Goal: Task Accomplishment & Management: Complete application form

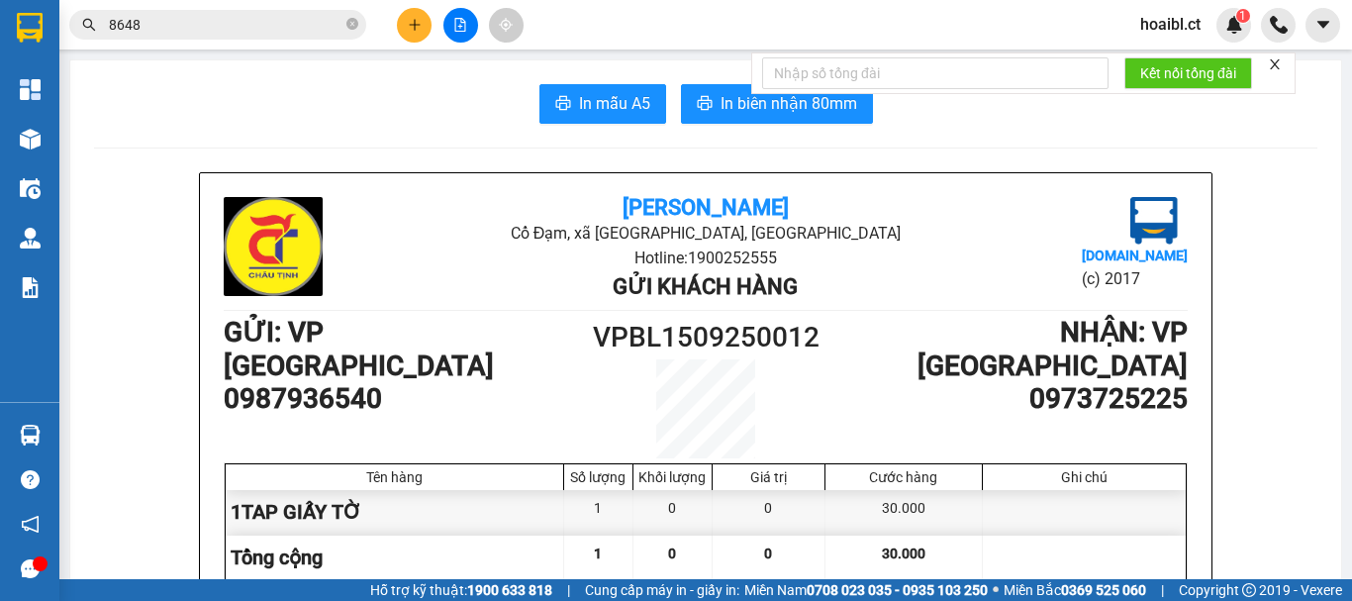
scroll to position [0, 40]
click at [400, 19] on button at bounding box center [414, 25] width 35 height 35
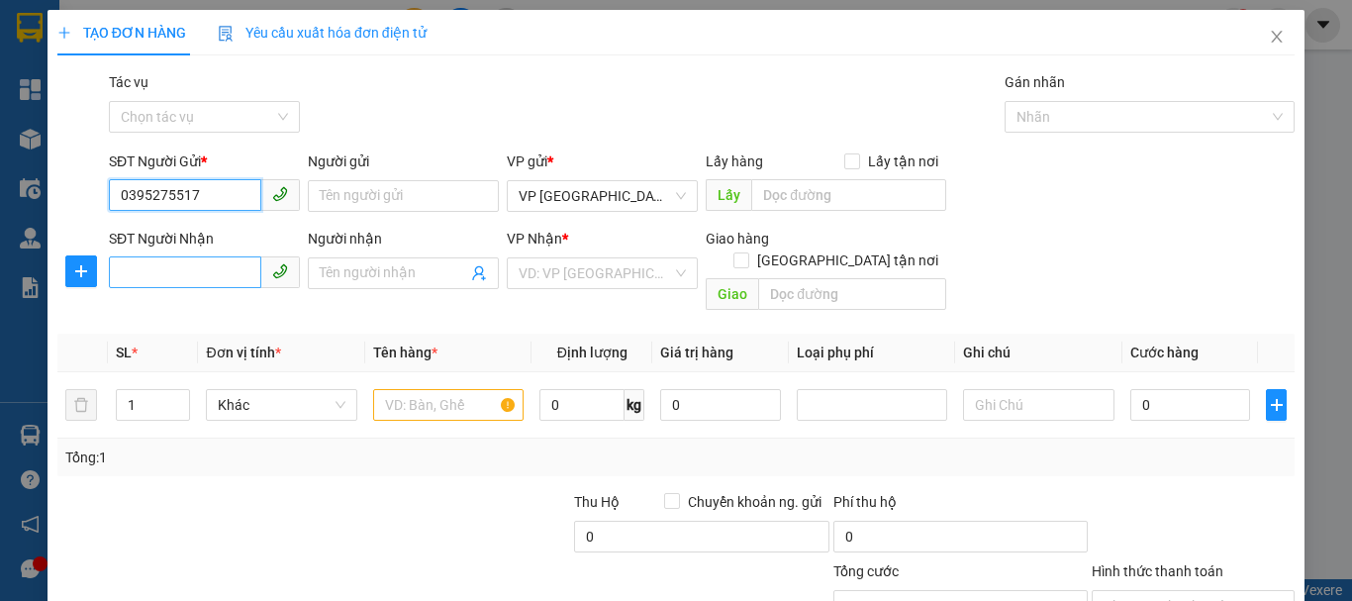
type input "0395275517"
click at [211, 272] on input "SĐT Người Nhận" at bounding box center [185, 272] width 152 height 32
click at [177, 268] on input "0335065075" at bounding box center [185, 272] width 152 height 32
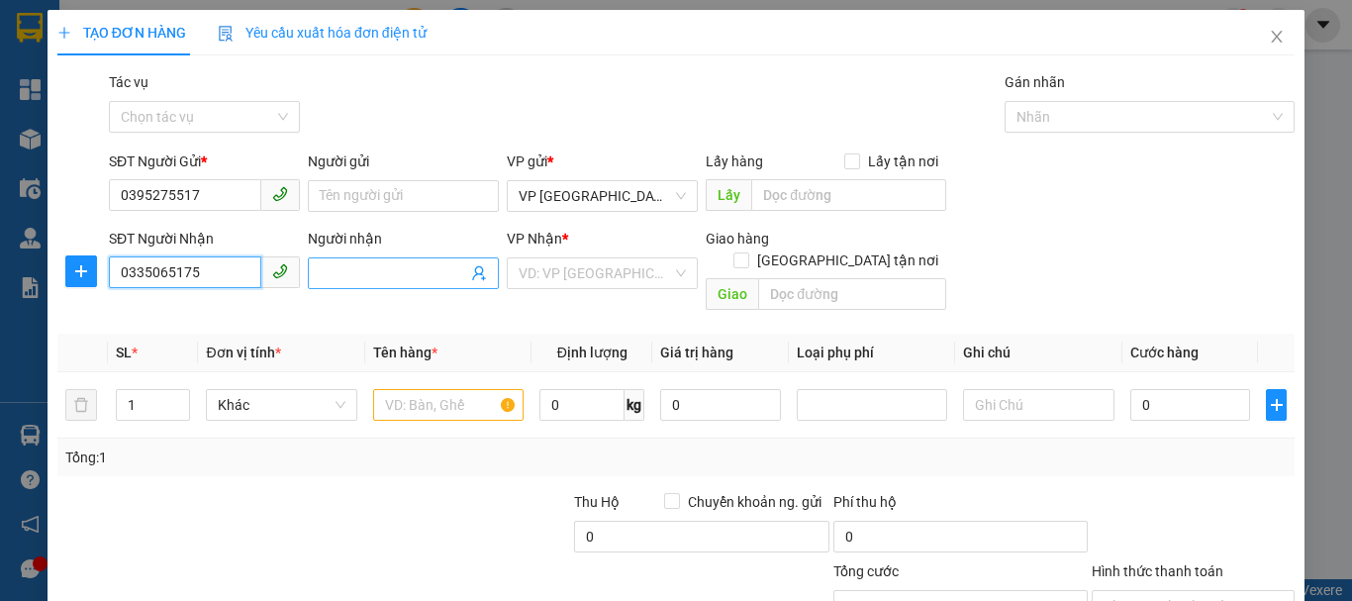
type input "0335065175"
click at [374, 262] on input "Người nhận" at bounding box center [394, 273] width 148 height 22
click at [534, 272] on input "search" at bounding box center [595, 273] width 153 height 30
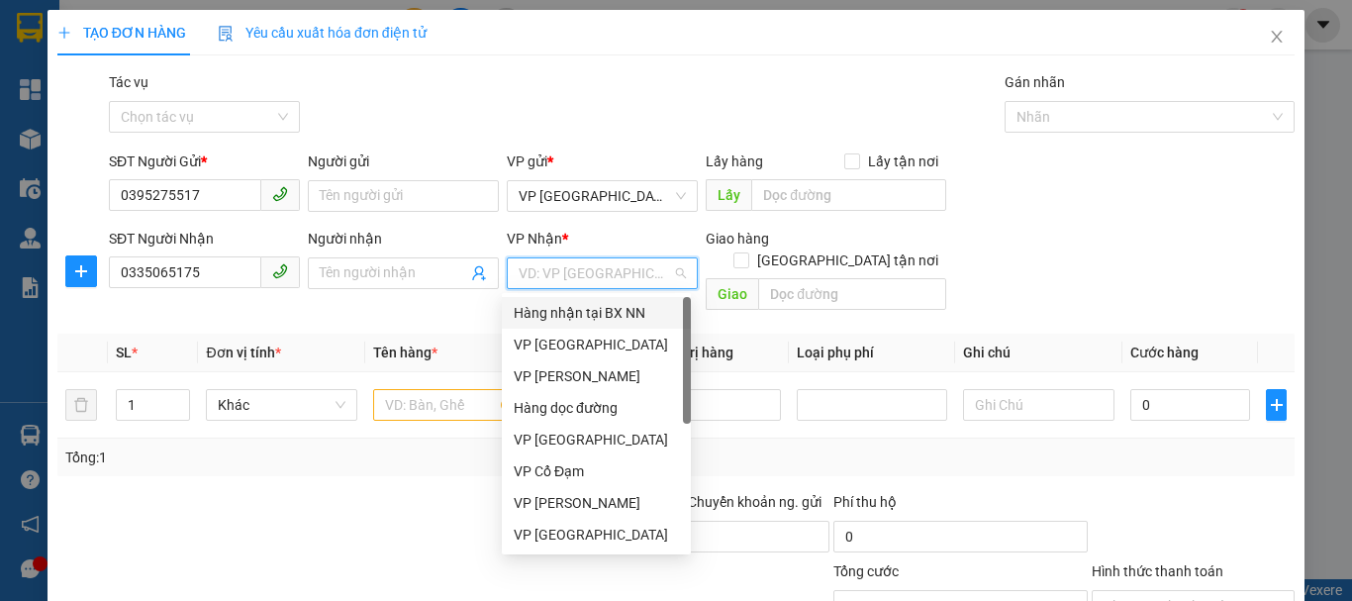
click at [550, 335] on div "VP [GEOGRAPHIC_DATA]" at bounding box center [596, 345] width 165 height 22
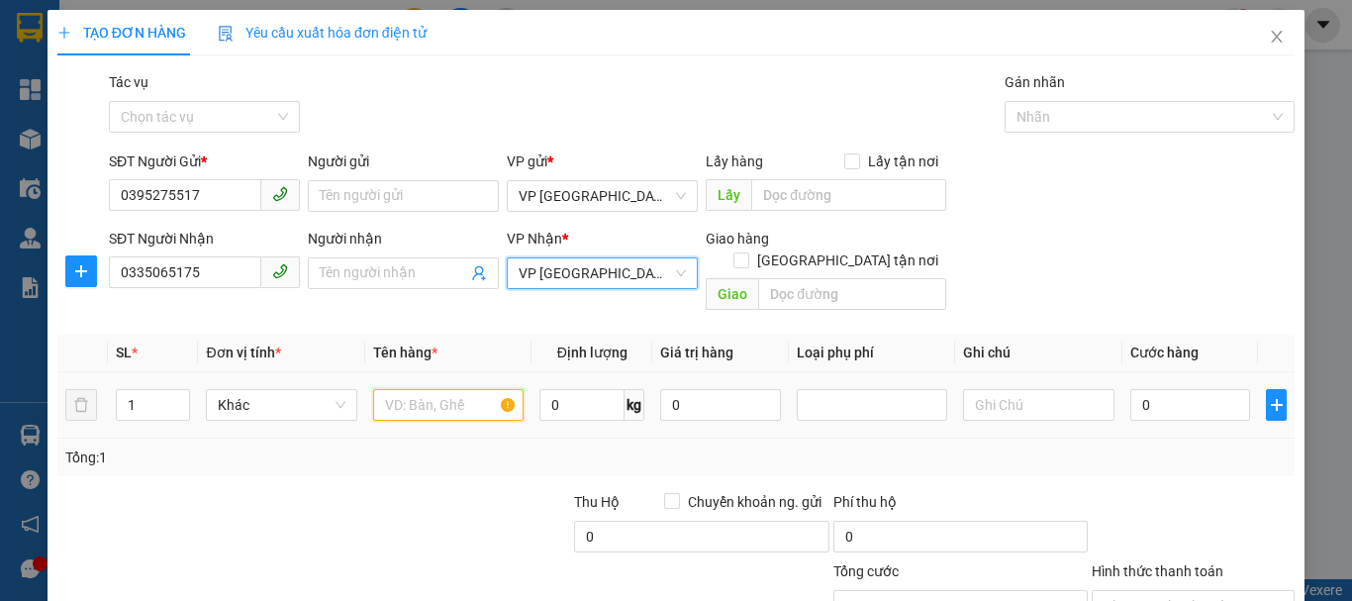
click at [415, 389] on input "text" at bounding box center [448, 405] width 150 height 32
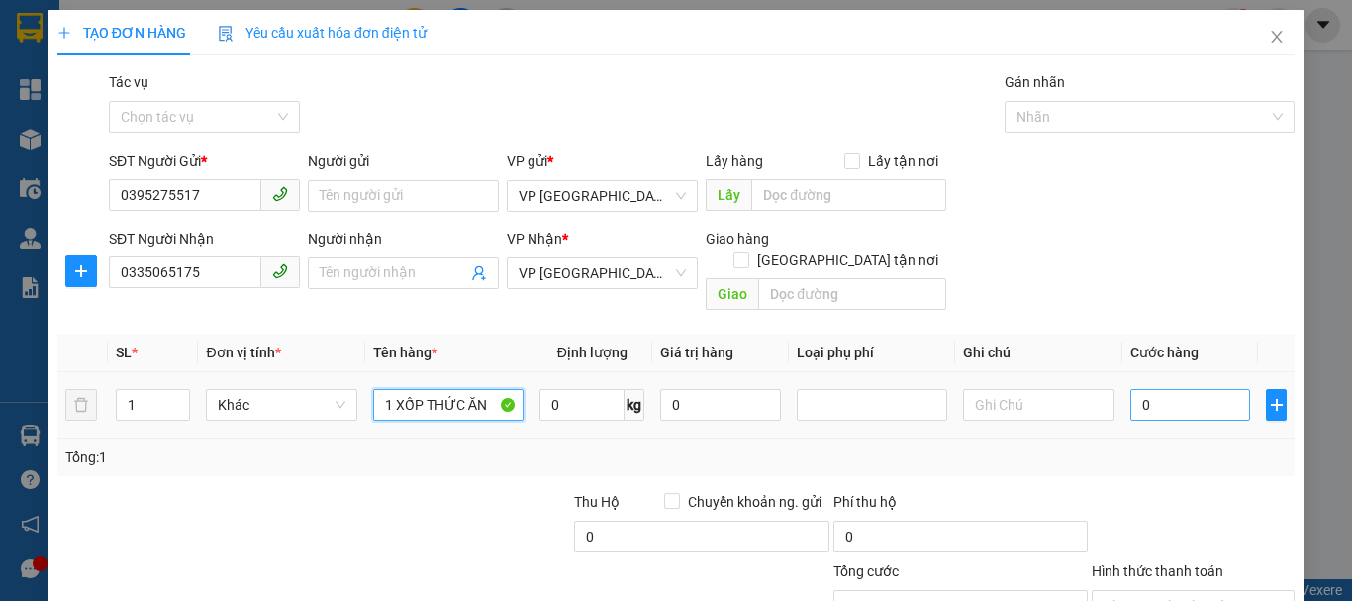
type input "1 XỐP THỨC ĂN"
click at [1154, 392] on input "0" at bounding box center [1191, 405] width 121 height 32
type input "4"
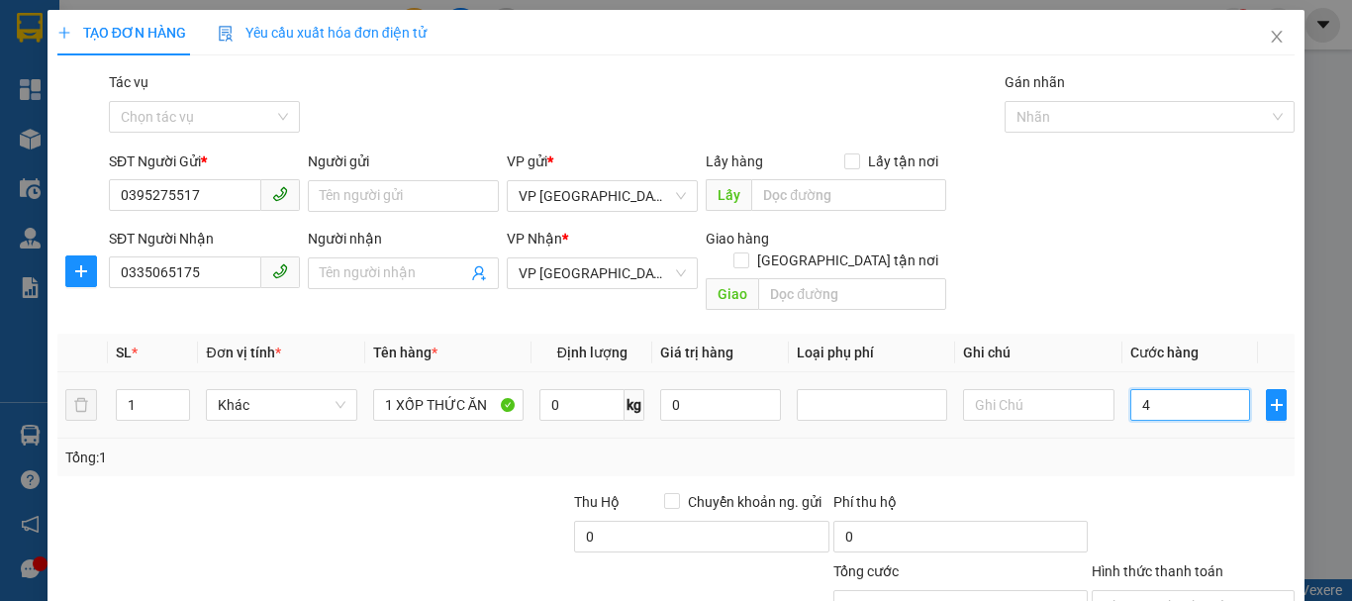
type input "40"
type input "400"
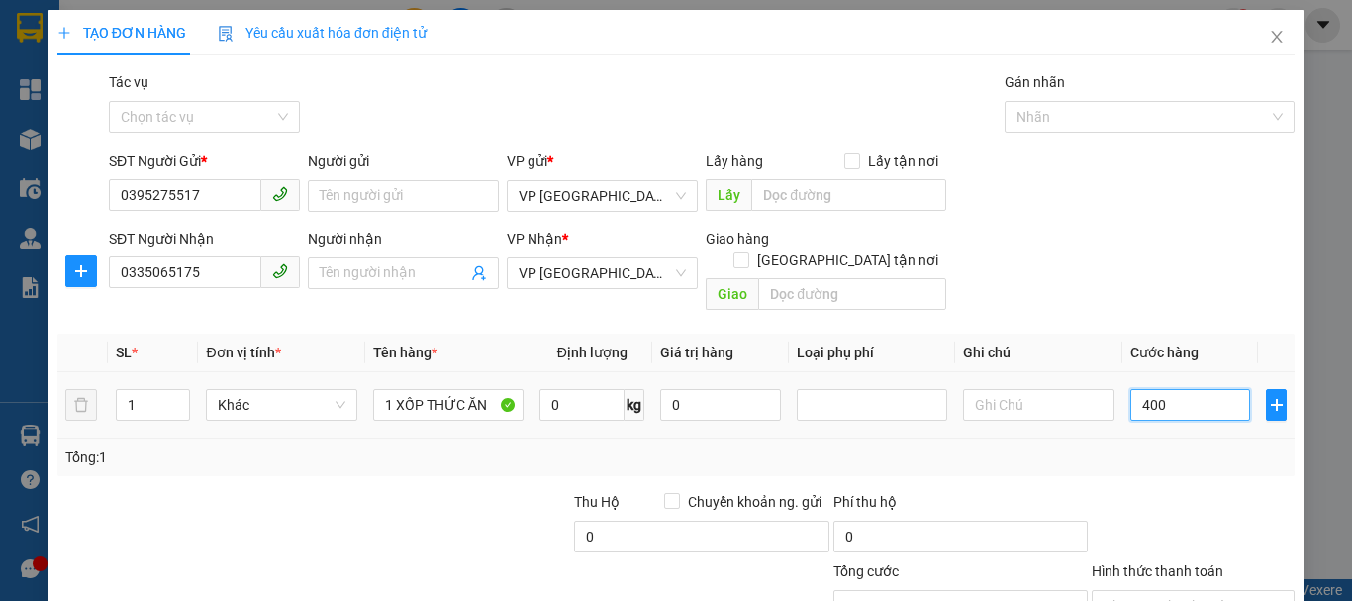
type input "400"
type input "4.000"
type input "40.000"
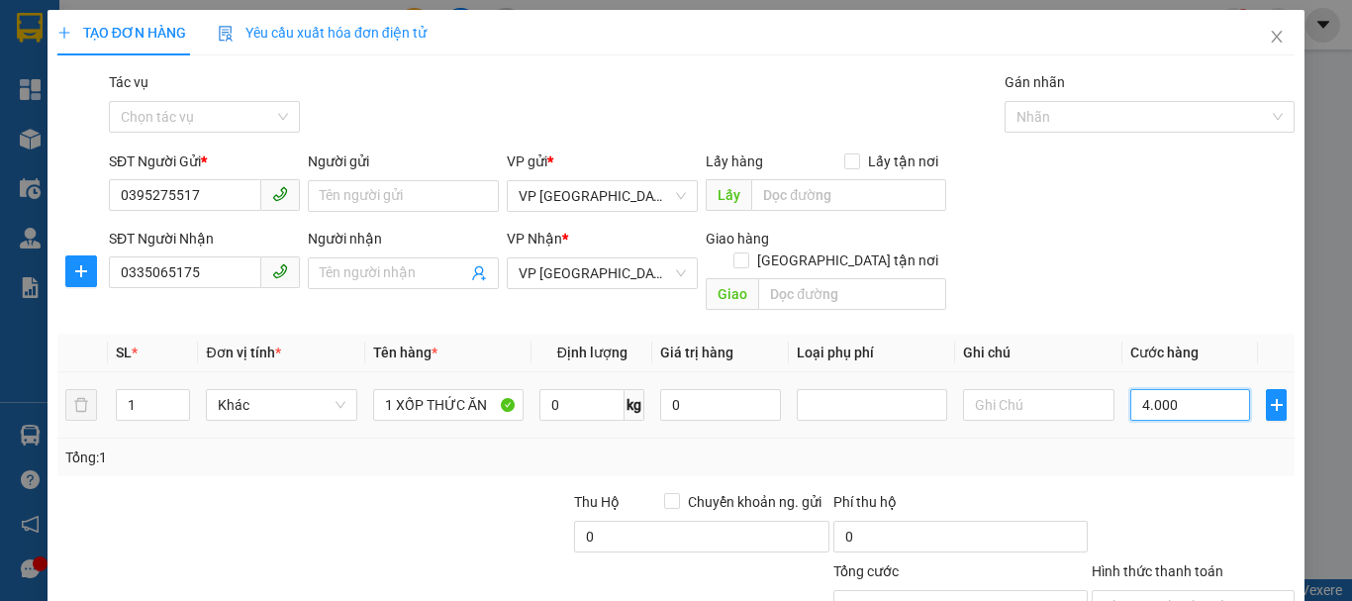
type input "40.000"
click at [417, 458] on div "Transit Pickup Surcharge Ids Transit Deliver Surcharge Ids Transit Deliver Surc…" at bounding box center [675, 393] width 1237 height 644
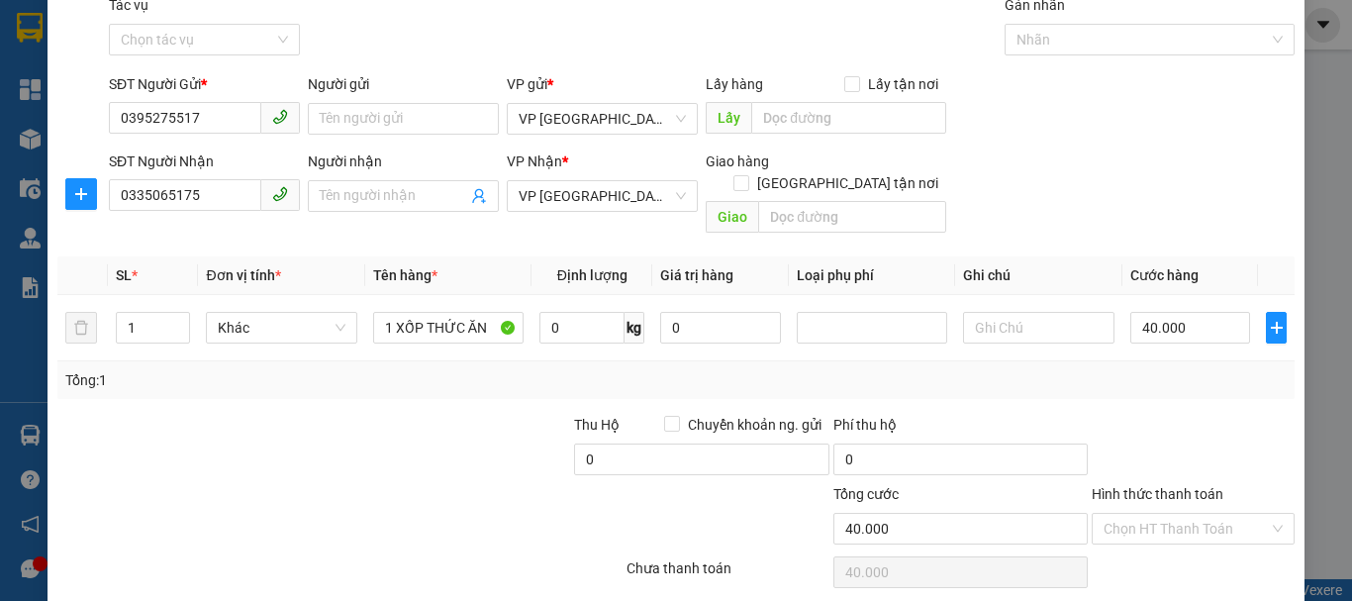
scroll to position [132, 0]
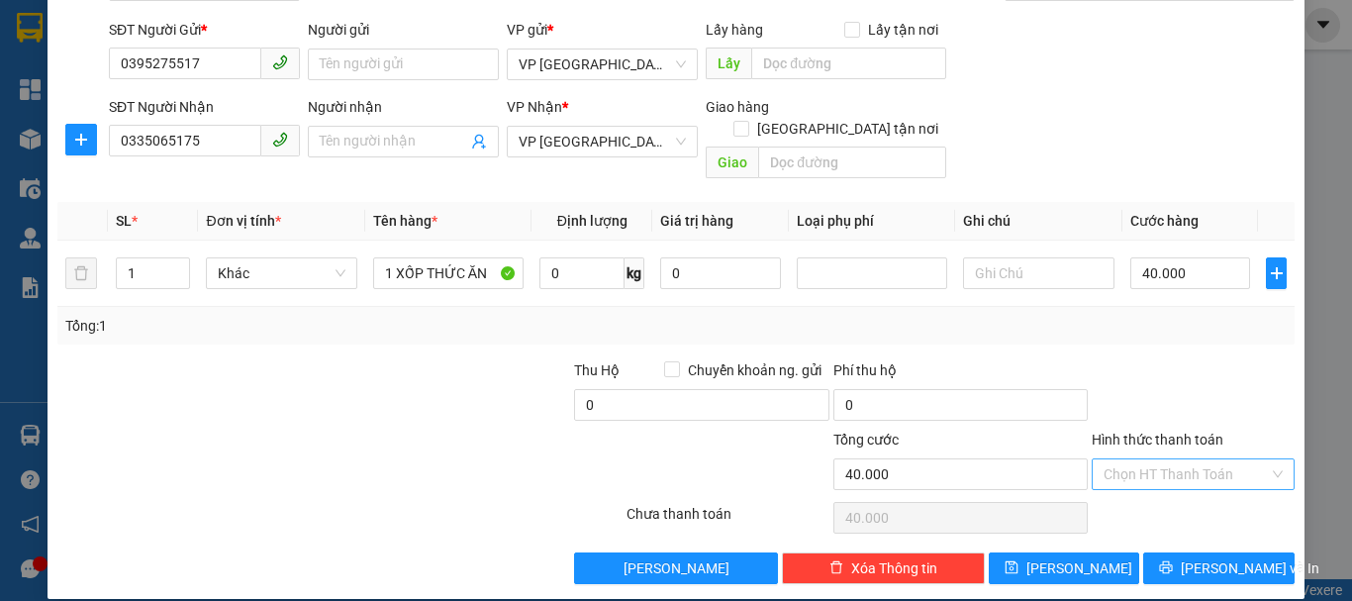
click at [1160, 460] on input "Hình thức thanh toán" at bounding box center [1186, 474] width 165 height 30
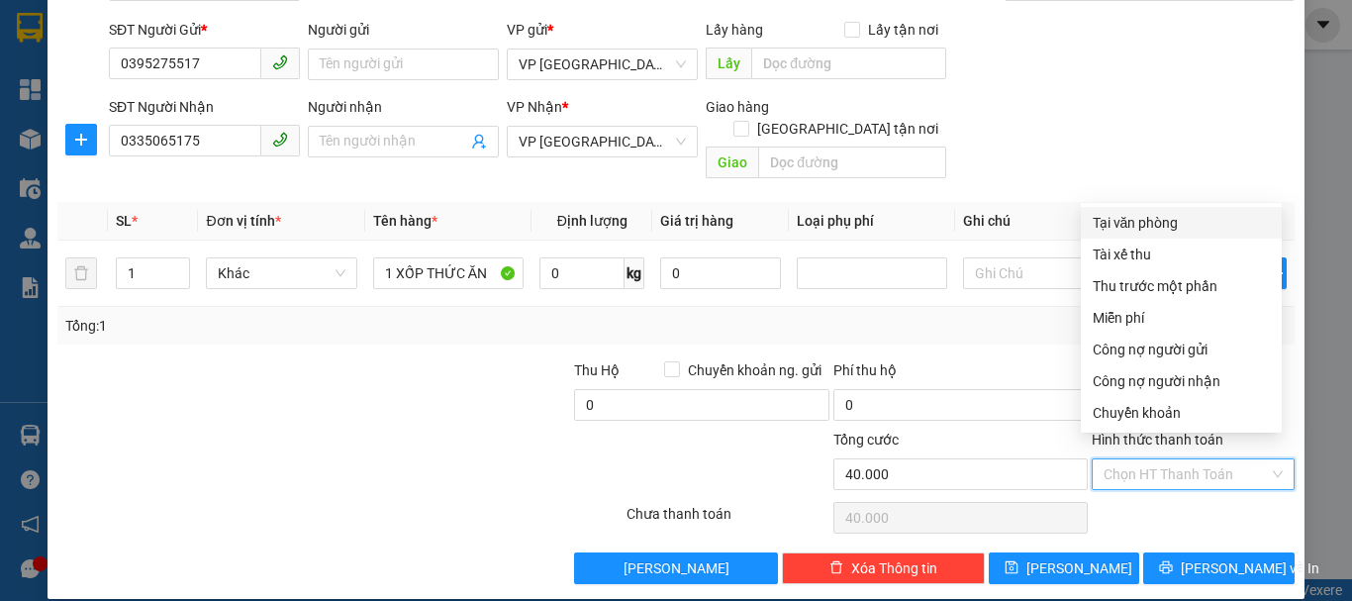
click at [1128, 222] on div "Tại văn phòng" at bounding box center [1181, 223] width 177 height 22
type input "0"
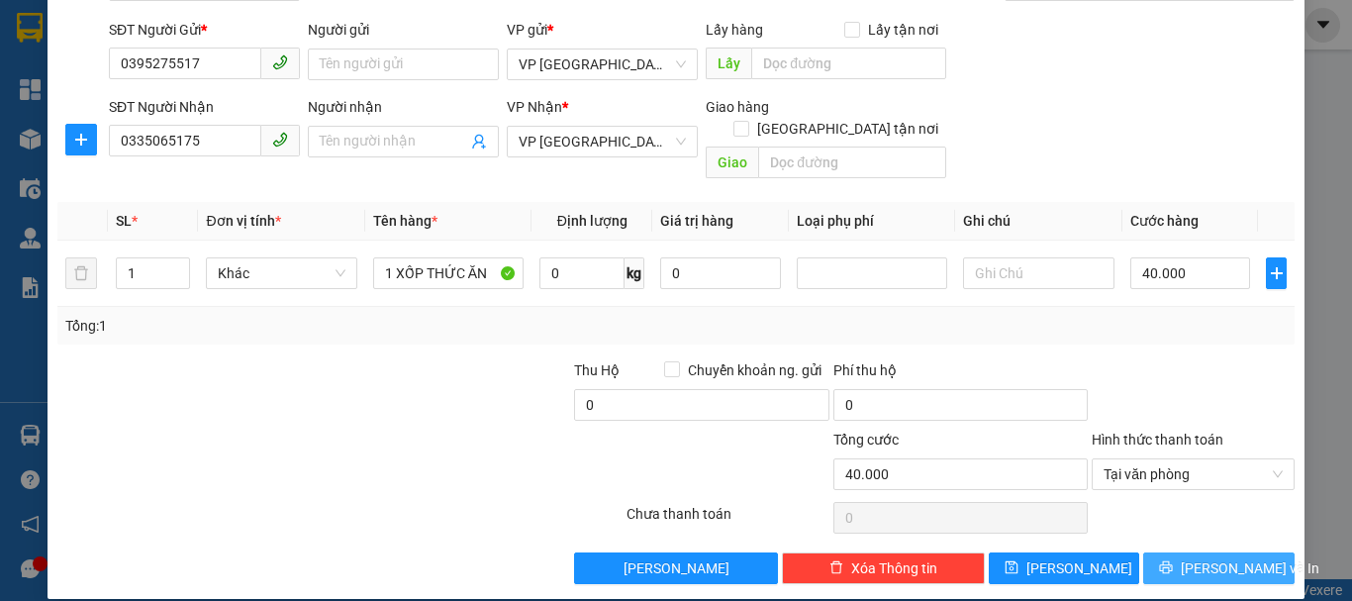
click at [1143, 552] on button "[PERSON_NAME] và In" at bounding box center [1218, 568] width 151 height 32
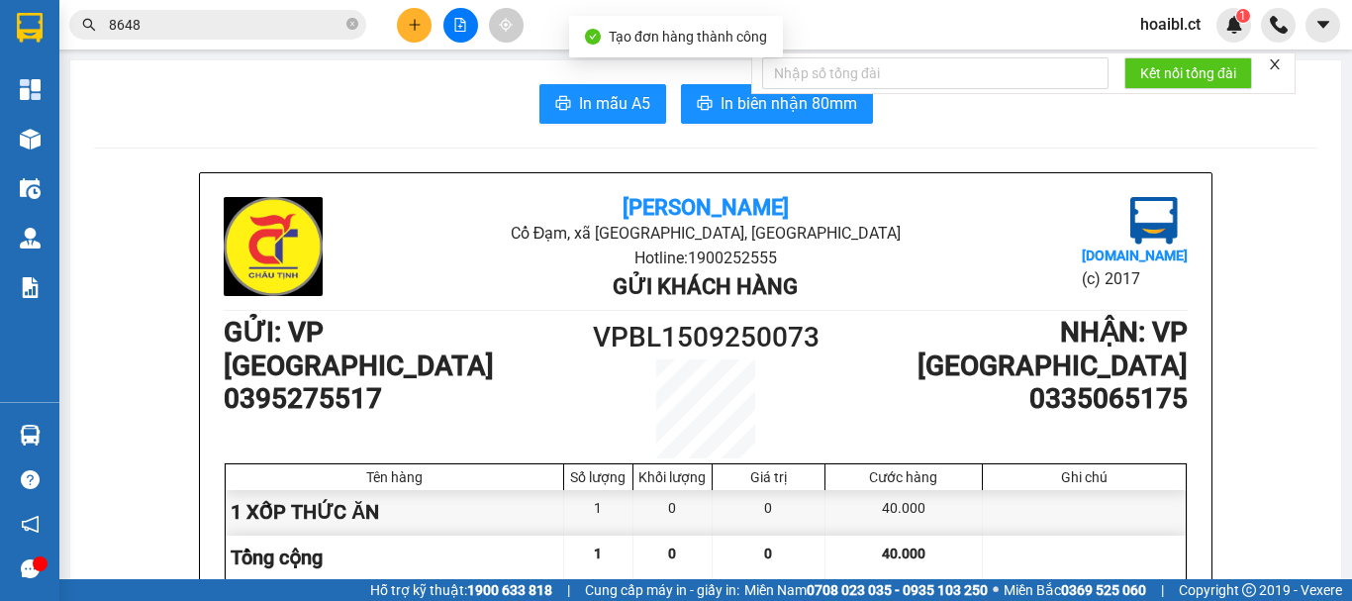
click at [583, 102] on span "In mẫu A5" at bounding box center [614, 103] width 71 height 25
